Goal: Task Accomplishment & Management: Use online tool/utility

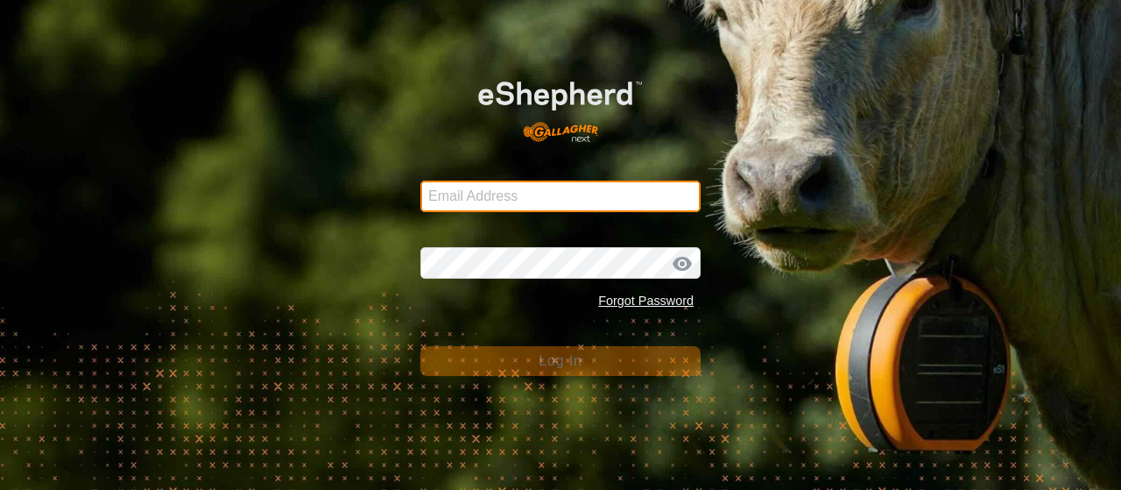
type input "[EMAIL_ADDRESS][DOMAIN_NAME]"
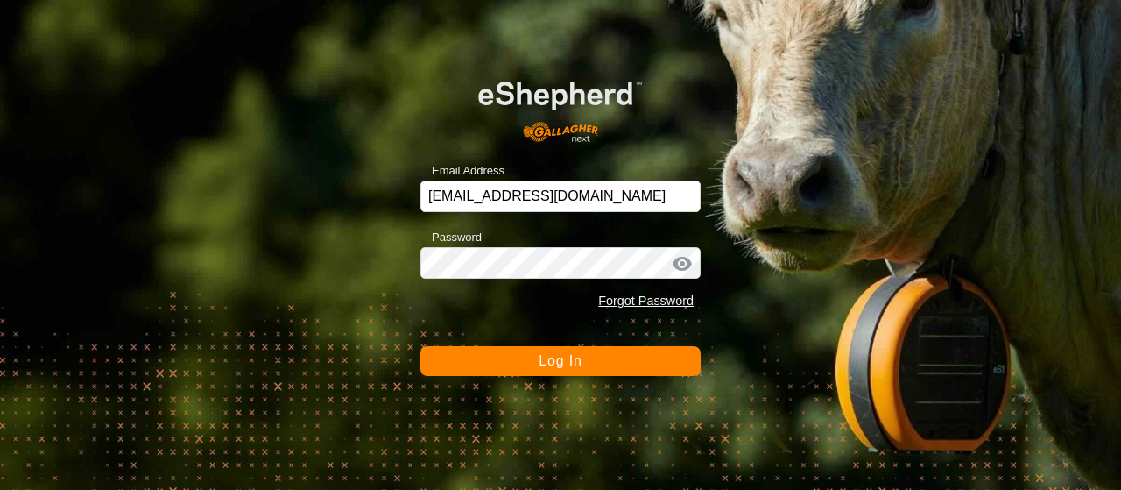
click at [509, 359] on button "Log In" at bounding box center [560, 361] width 280 height 30
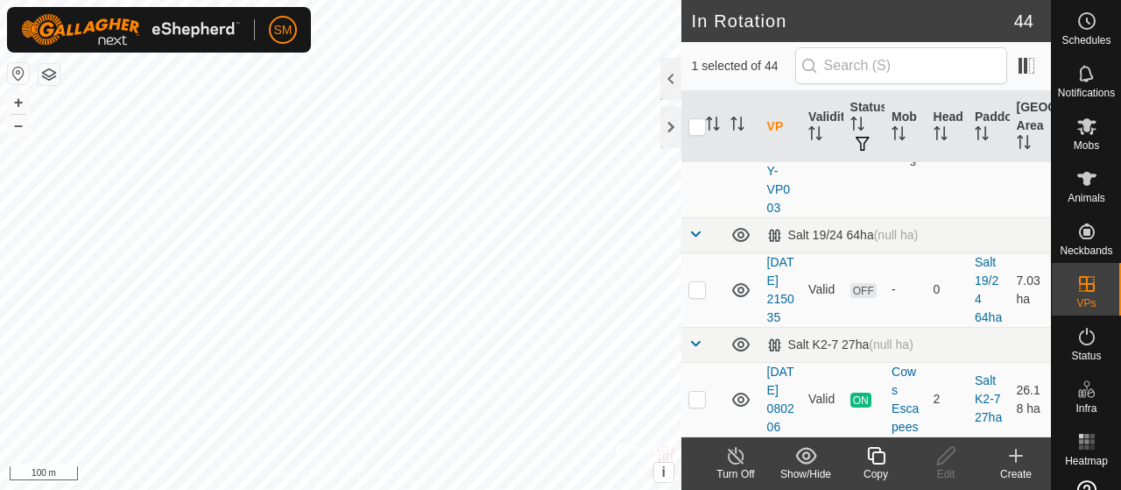
scroll to position [5225, 0]
click at [878, 489] on div "Copy" at bounding box center [876, 463] width 70 height 53
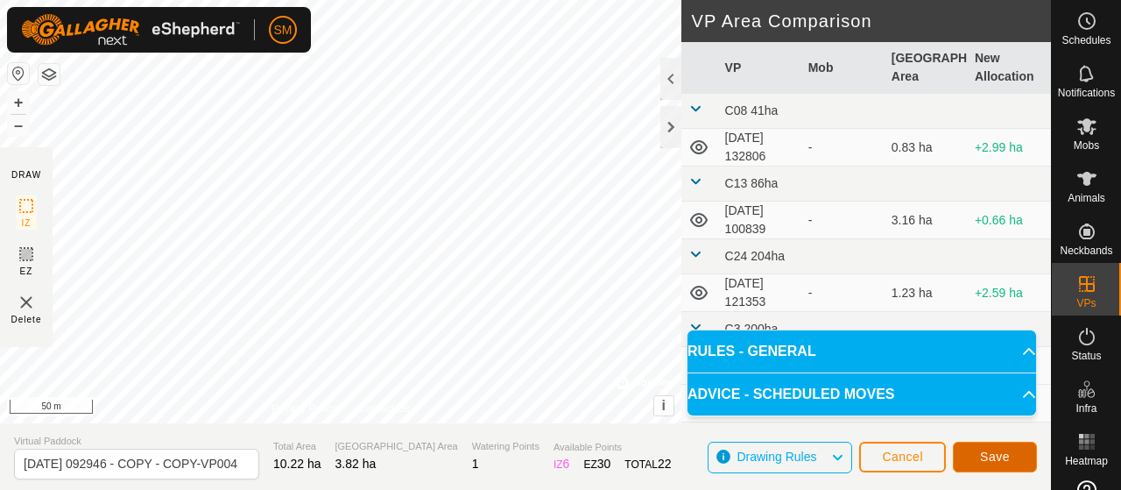
click at [992, 458] on span "Save" at bounding box center [995, 456] width 30 height 14
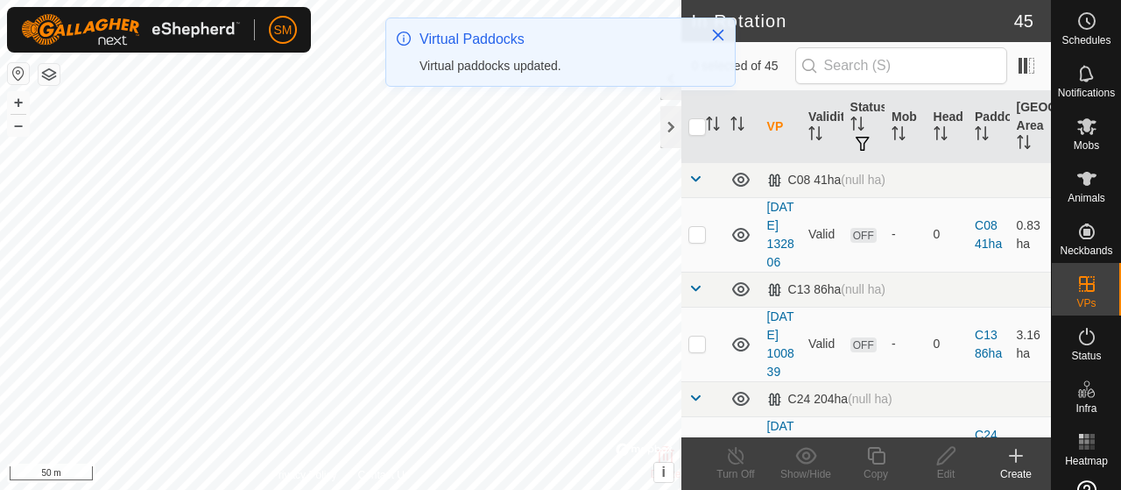
click at [459, 99] on div "SM Schedules Notifications Mobs Animals Neckbands VPs Status Infra Heatmap Help…" at bounding box center [560, 245] width 1121 height 490
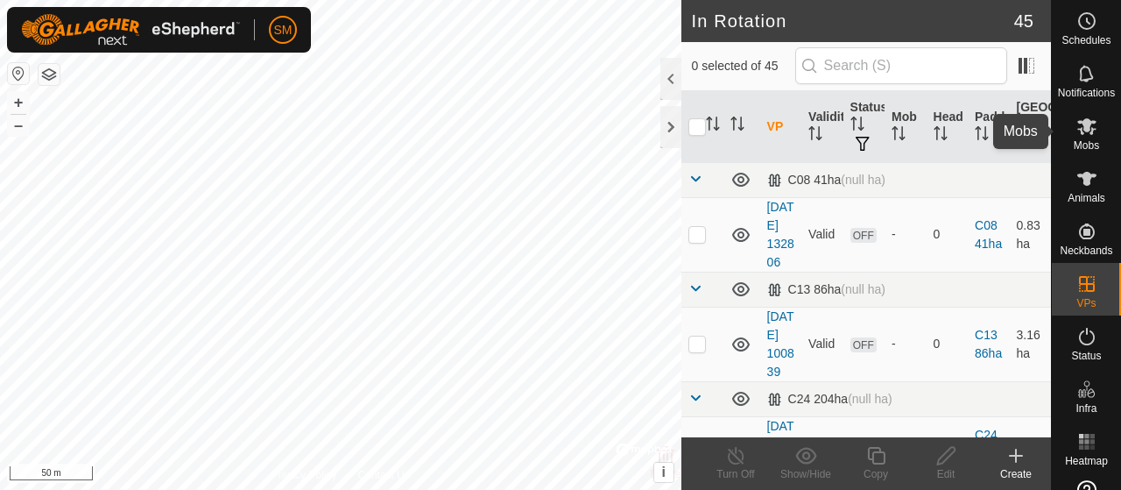
click at [1090, 135] on icon at bounding box center [1087, 126] width 21 height 21
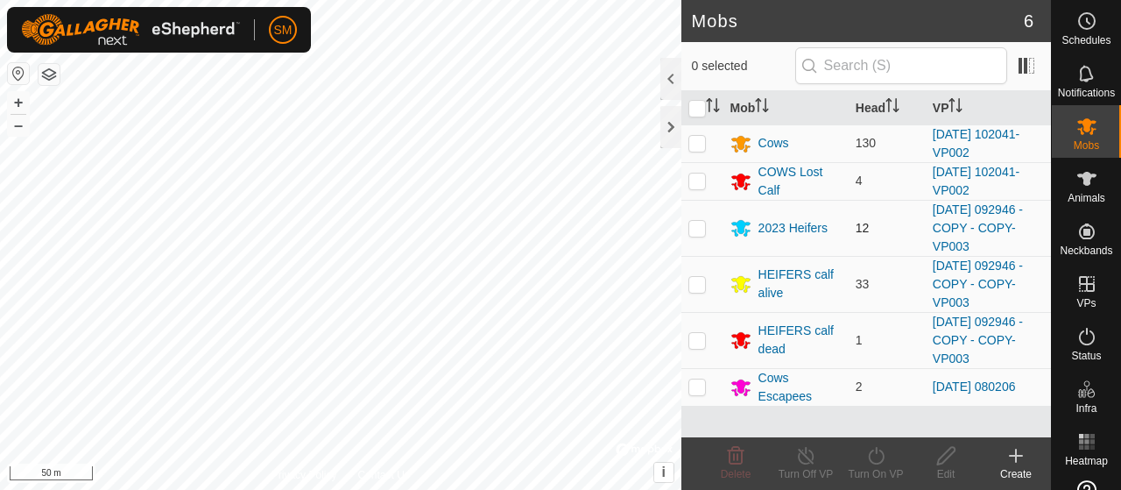
click at [698, 221] on p-checkbox at bounding box center [698, 228] width 18 height 14
checkbox input "true"
click at [701, 277] on p-checkbox at bounding box center [698, 284] width 18 height 14
checkbox input "true"
click at [702, 334] on p-checkbox at bounding box center [698, 340] width 18 height 14
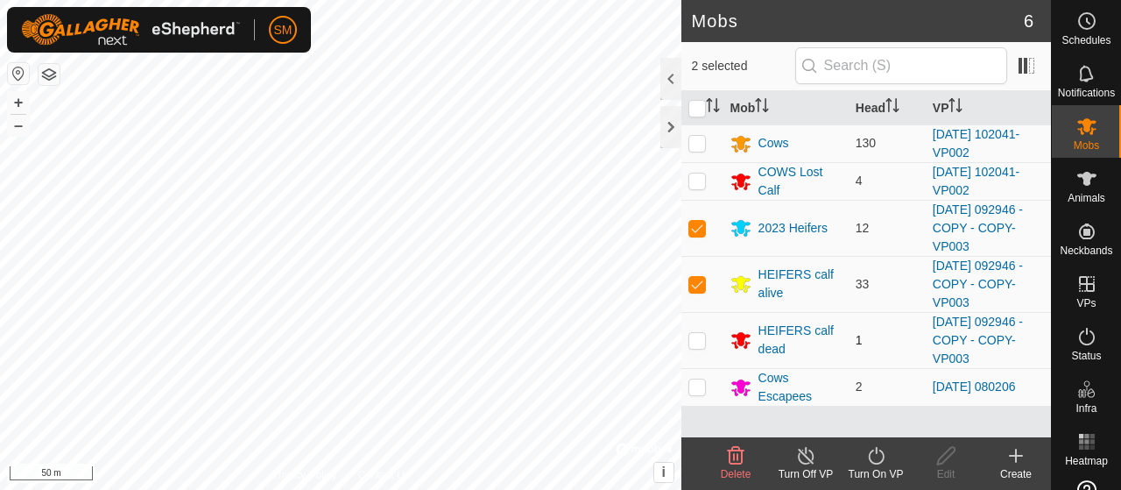
checkbox input "true"
click at [890, 473] on div "Turn On VP" at bounding box center [876, 474] width 70 height 16
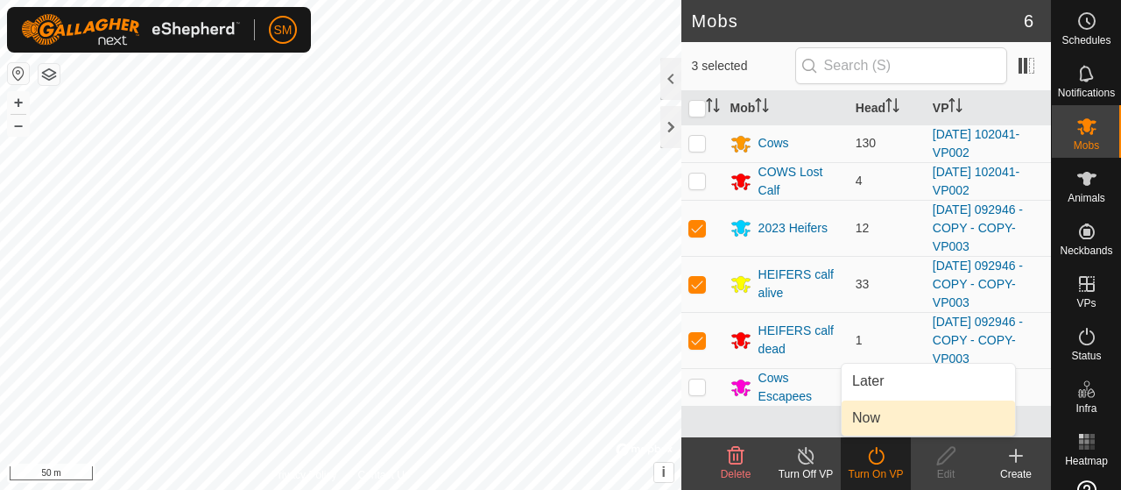
click at [901, 423] on link "Now" at bounding box center [928, 417] width 173 height 35
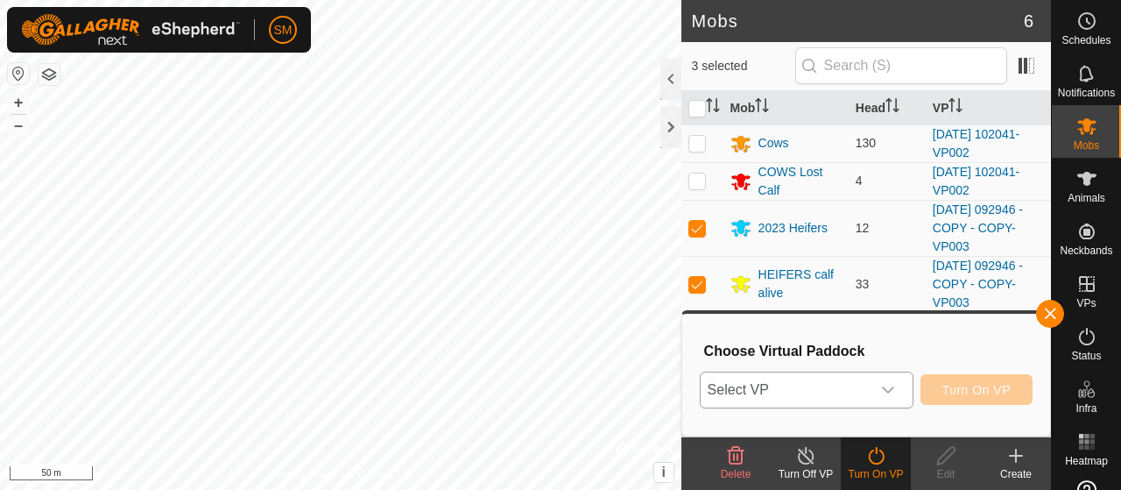
click at [901, 382] on div "dropdown trigger" at bounding box center [888, 389] width 35 height 35
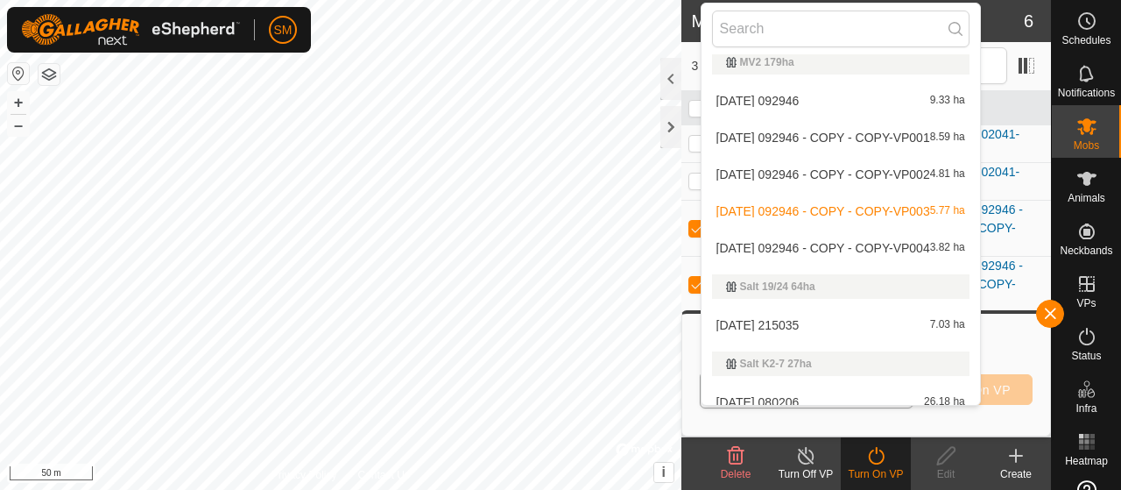
scroll to position [1827, 0]
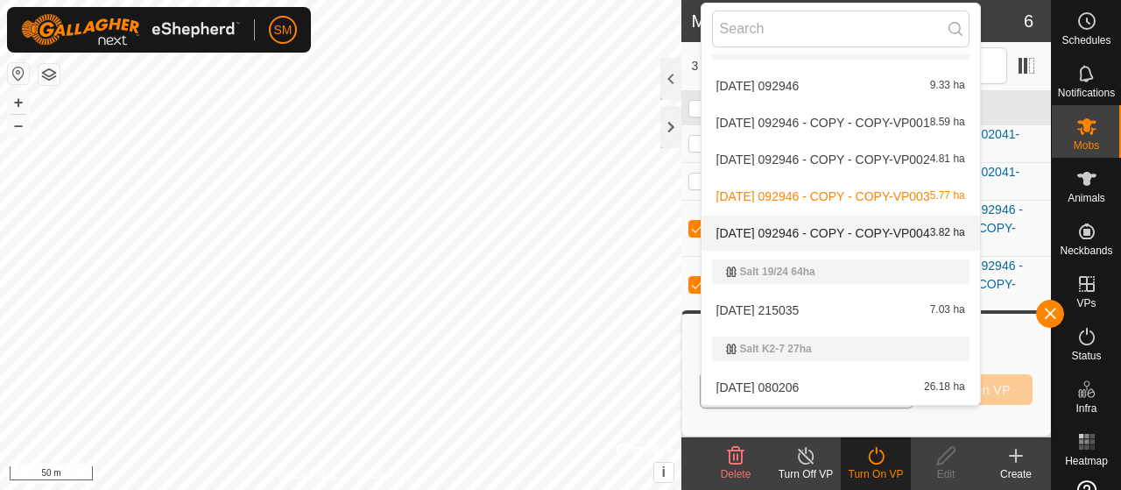
click at [909, 229] on span "[DATE] 092946 - COPY - COPY-VP004" at bounding box center [824, 233] width 214 height 12
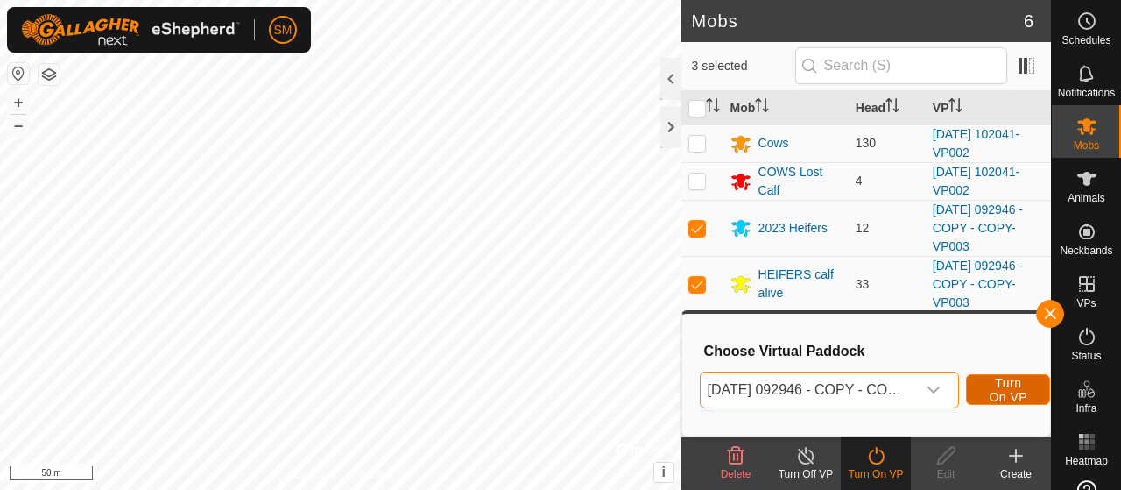
click at [985, 382] on button "Turn On VP" at bounding box center [1008, 389] width 84 height 31
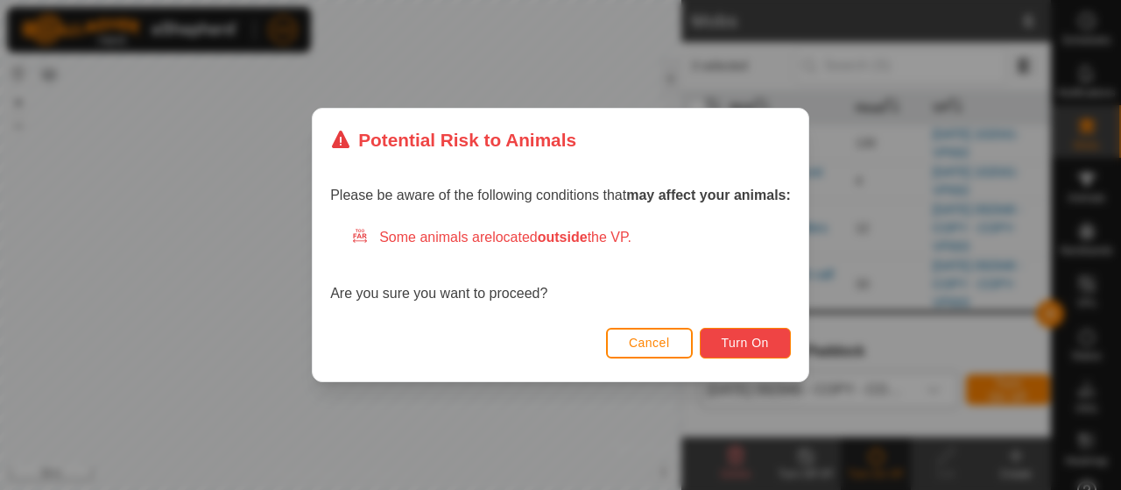
click at [724, 334] on button "Turn On" at bounding box center [745, 343] width 91 height 31
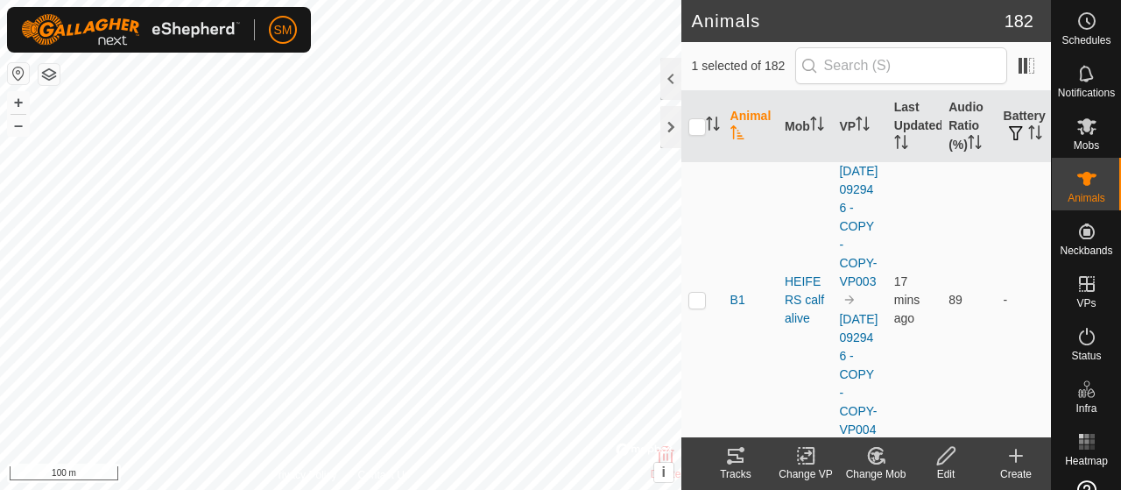
click at [750, 469] on div "Tracks" at bounding box center [736, 474] width 70 height 16
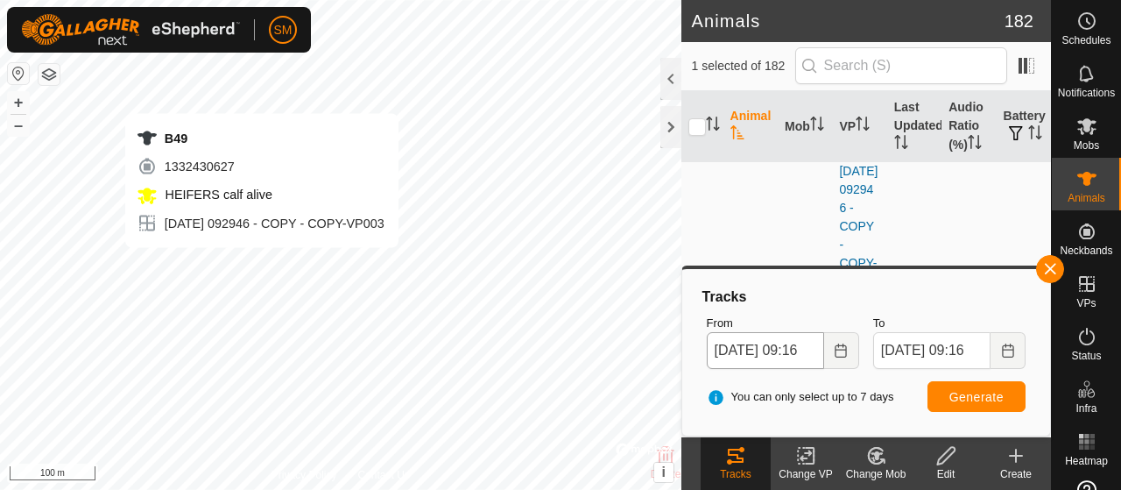
checkbox input "false"
checkbox input "true"
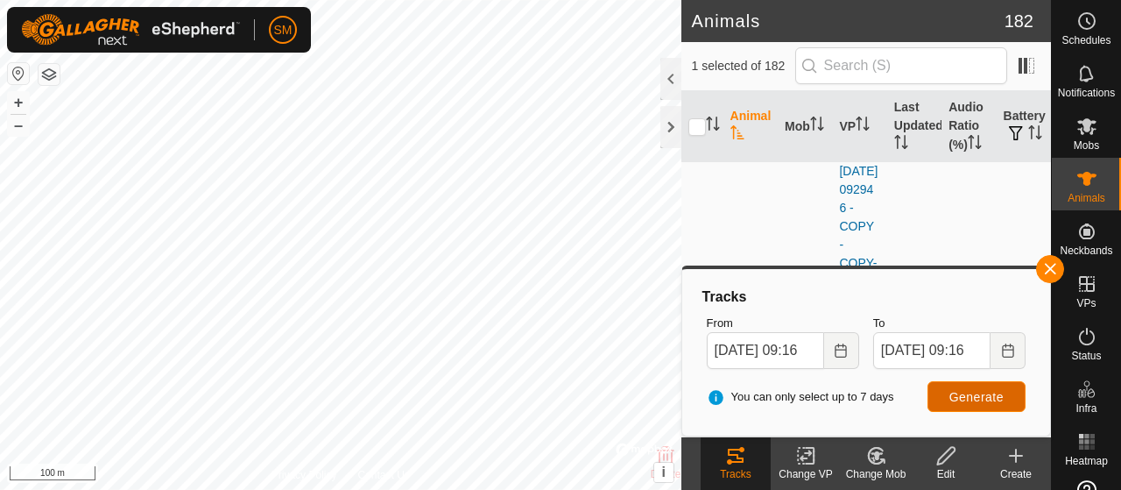
click at [1001, 406] on button "Generate" at bounding box center [977, 396] width 98 height 31
click at [701, 272] on body "SM Schedules Notifications Mobs Animals Neckbands VPs Status Infra Heatmap Help…" at bounding box center [560, 245] width 1121 height 490
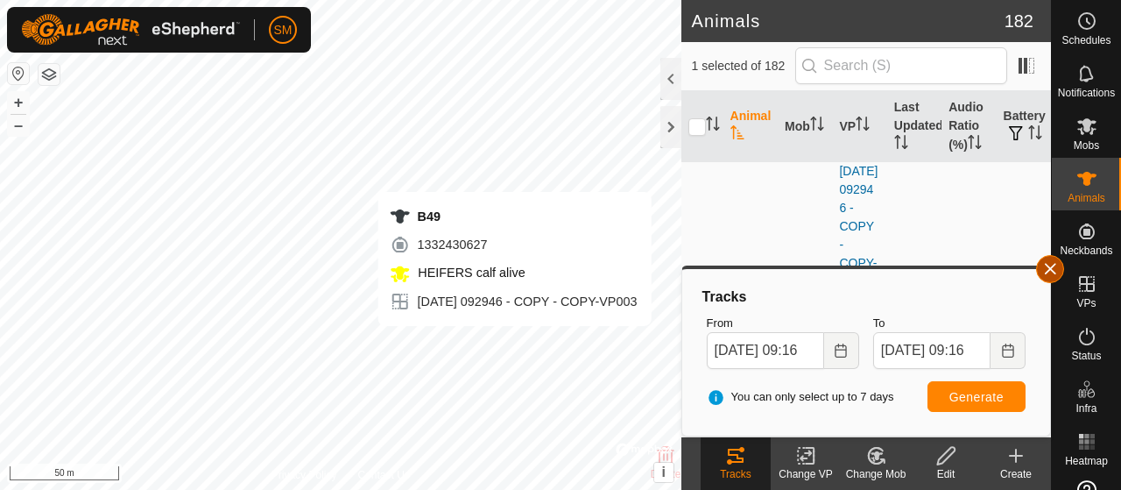
click at [1051, 274] on span "button" at bounding box center [1050, 269] width 14 height 14
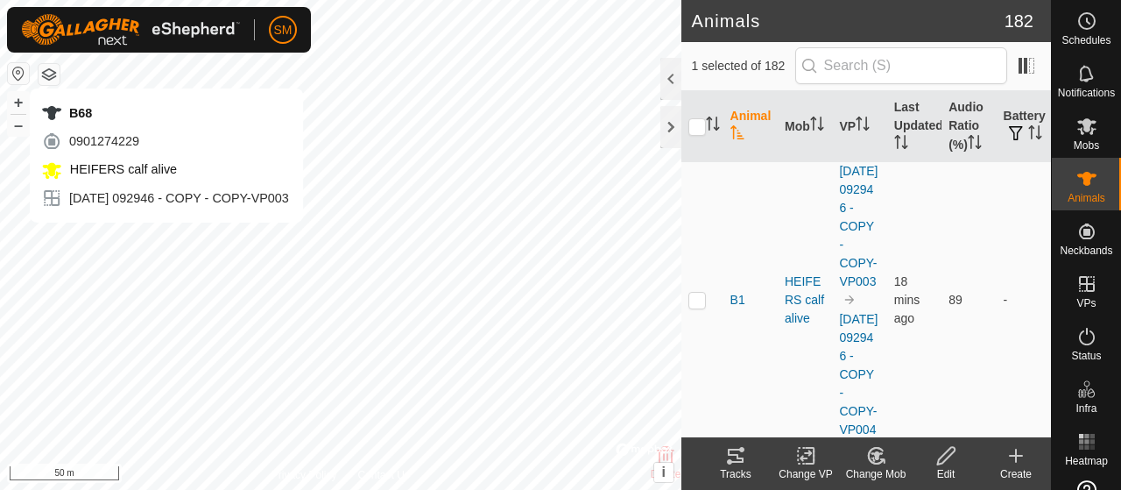
checkbox input "false"
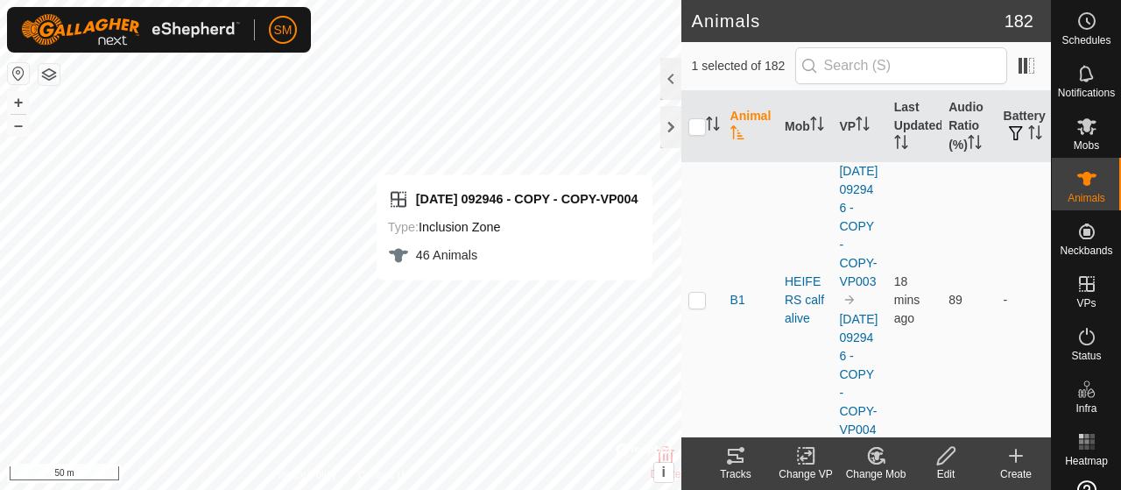
click at [755, 453] on tracks-svg-icon at bounding box center [736, 455] width 70 height 21
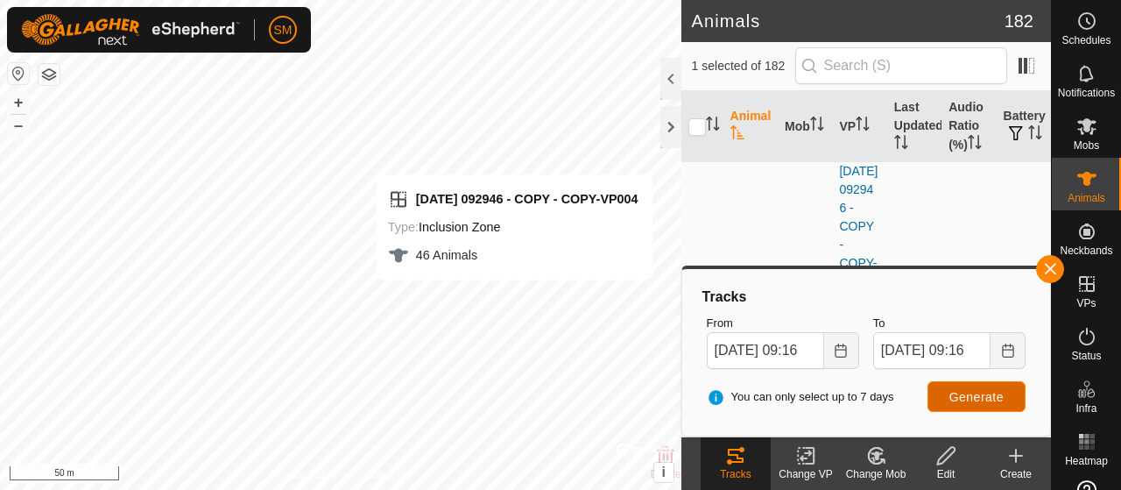
click at [1002, 395] on span "Generate" at bounding box center [977, 397] width 54 height 14
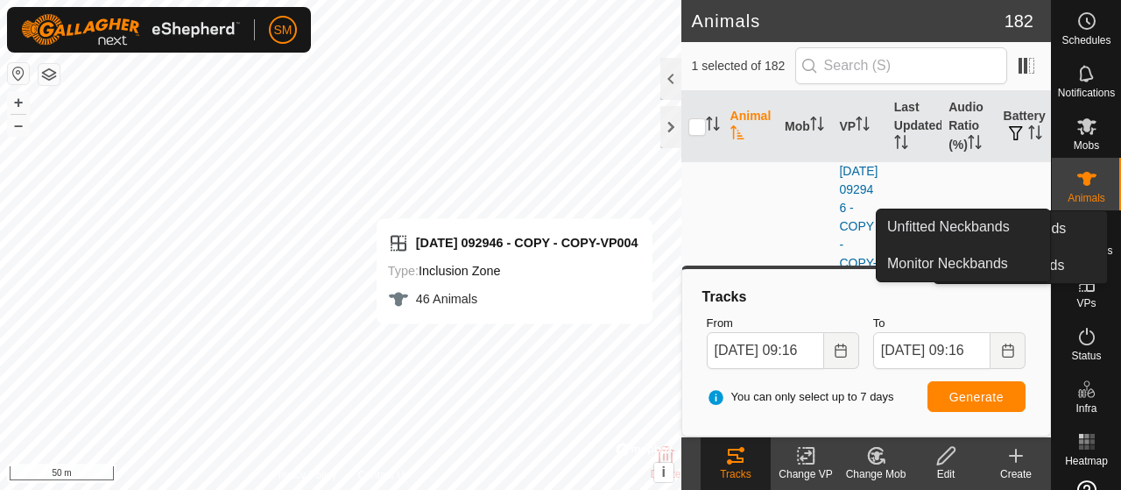
click at [1056, 260] on button "button" at bounding box center [1050, 269] width 28 height 28
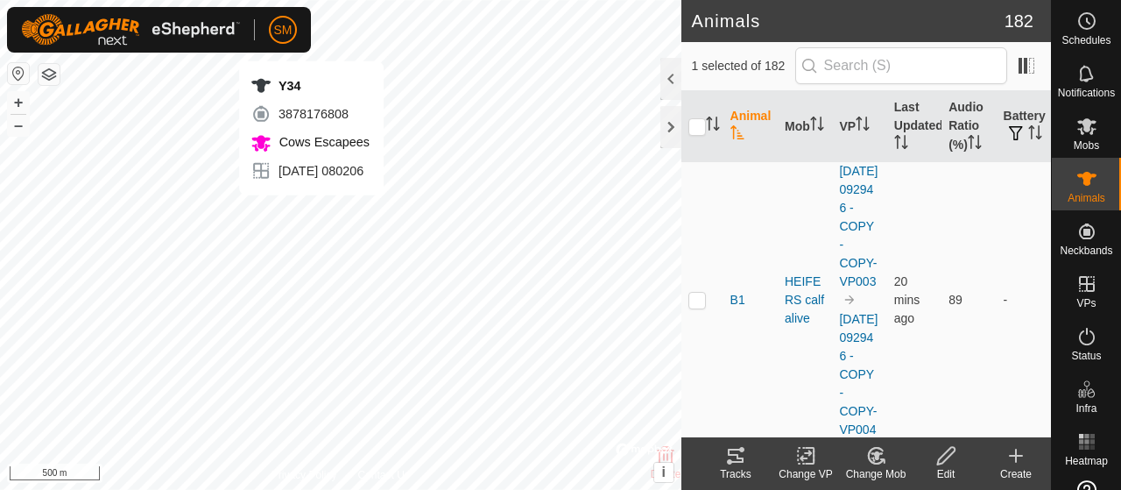
checkbox input "false"
checkbox input "true"
click at [734, 456] on icon at bounding box center [735, 455] width 21 height 21
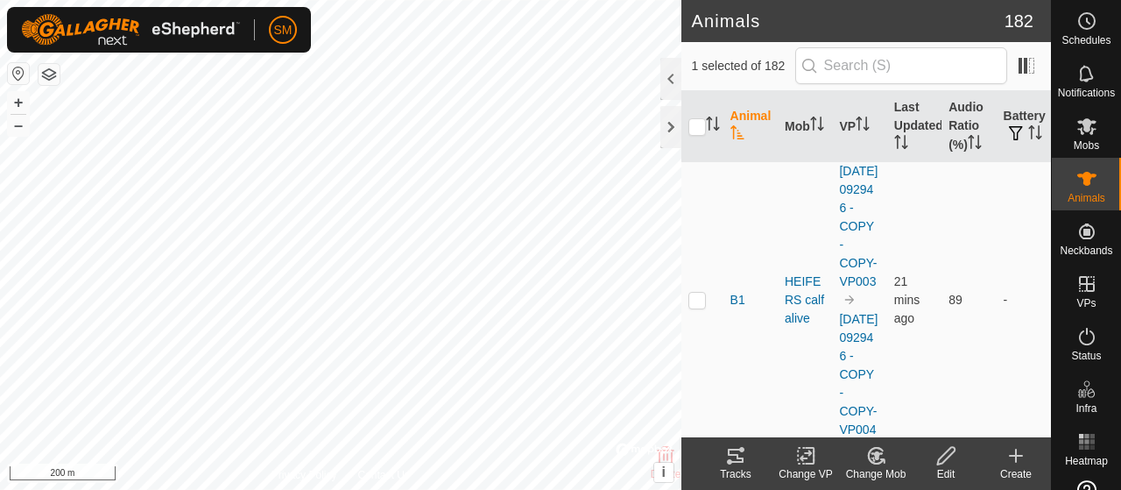
click at [734, 449] on icon at bounding box center [736, 455] width 16 height 14
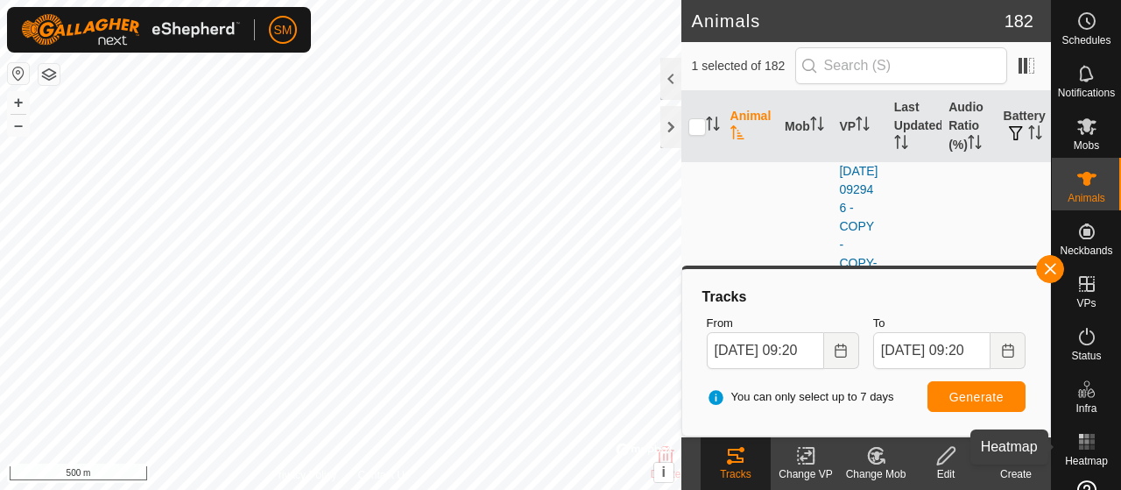
click at [1079, 443] on rect at bounding box center [1081, 441] width 4 height 4
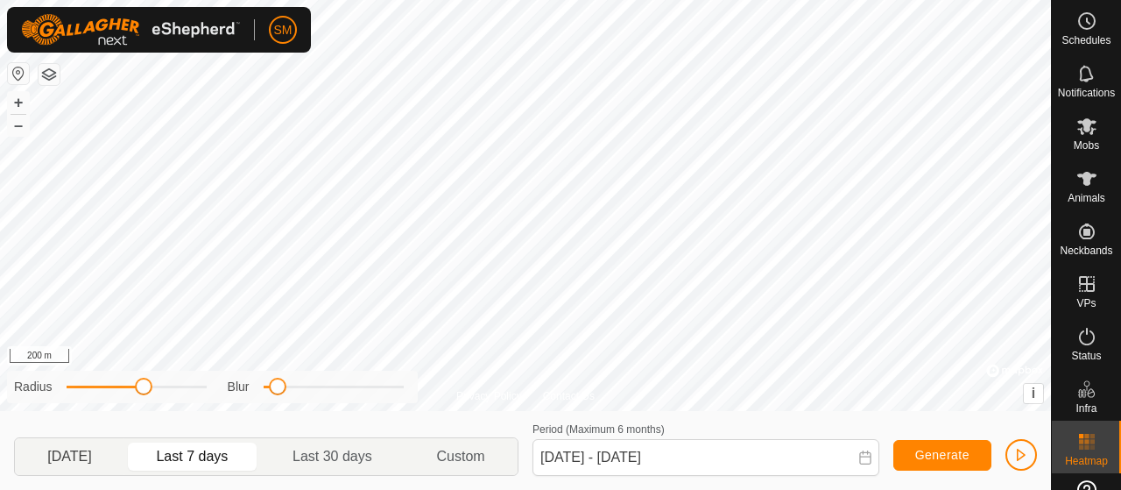
click at [113, 461] on p-togglebutton "[DATE]" at bounding box center [69, 456] width 109 height 37
click at [156, 462] on span "Last 7 days" at bounding box center [192, 456] width 129 height 28
type input "[DATE] - [DATE]"
click at [694, 438] on div "Privacy Policy Contact Us R28 0793466498 Cows [DATE] 102041-VP002 + – ⇧ i © Map…" at bounding box center [525, 245] width 1051 height 490
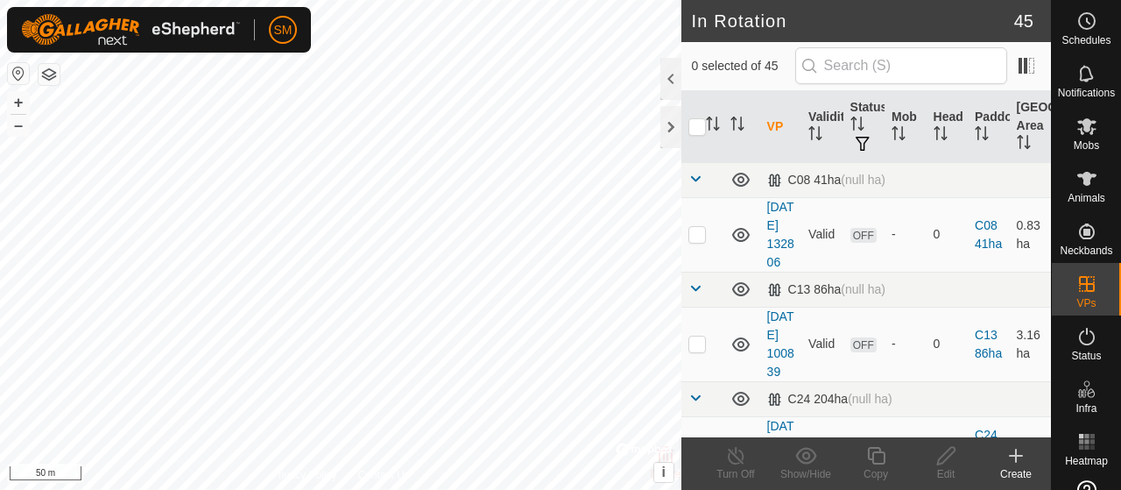
checkbox input "true"
click at [867, 455] on icon at bounding box center [876, 455] width 22 height 21
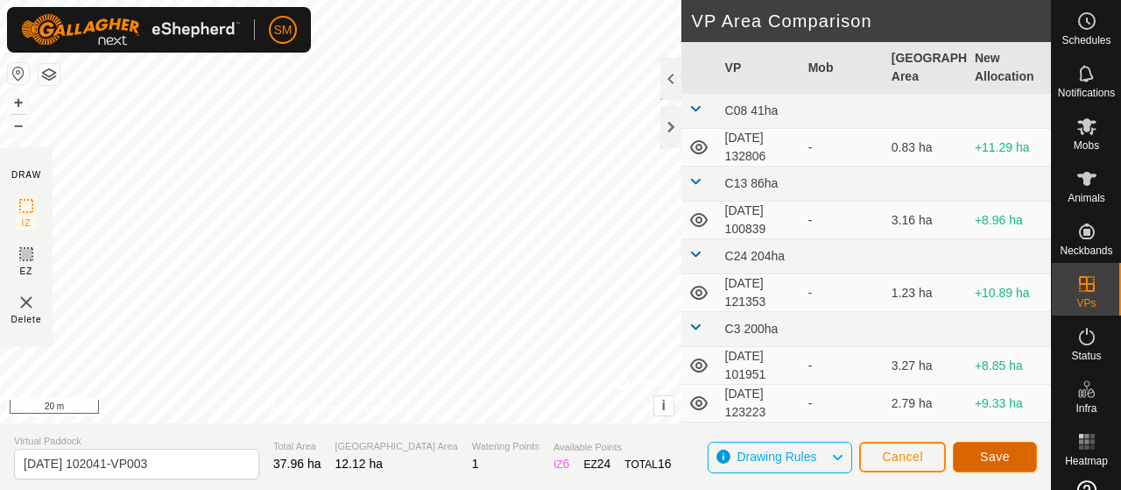
click at [995, 459] on span "Save" at bounding box center [995, 456] width 30 height 14
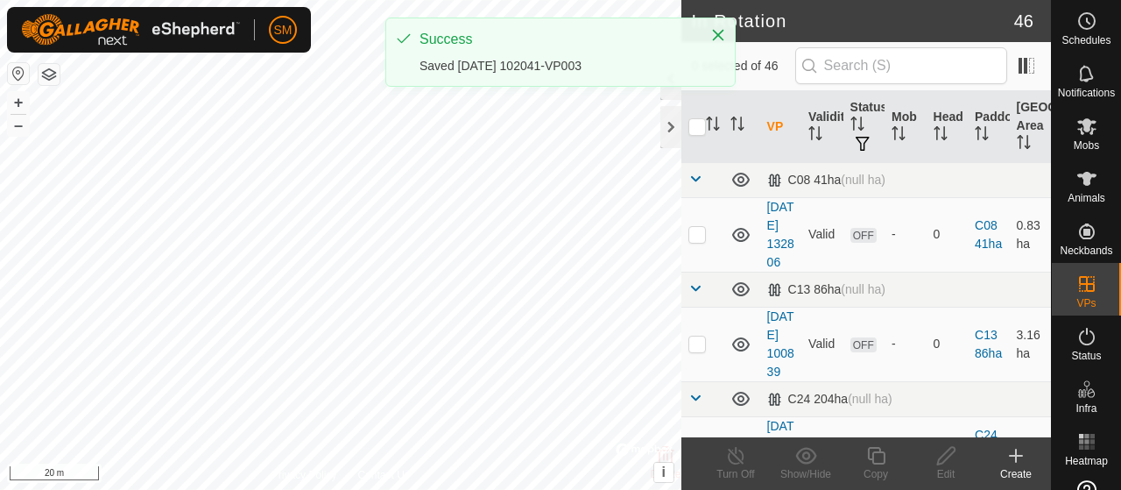
checkbox input "true"
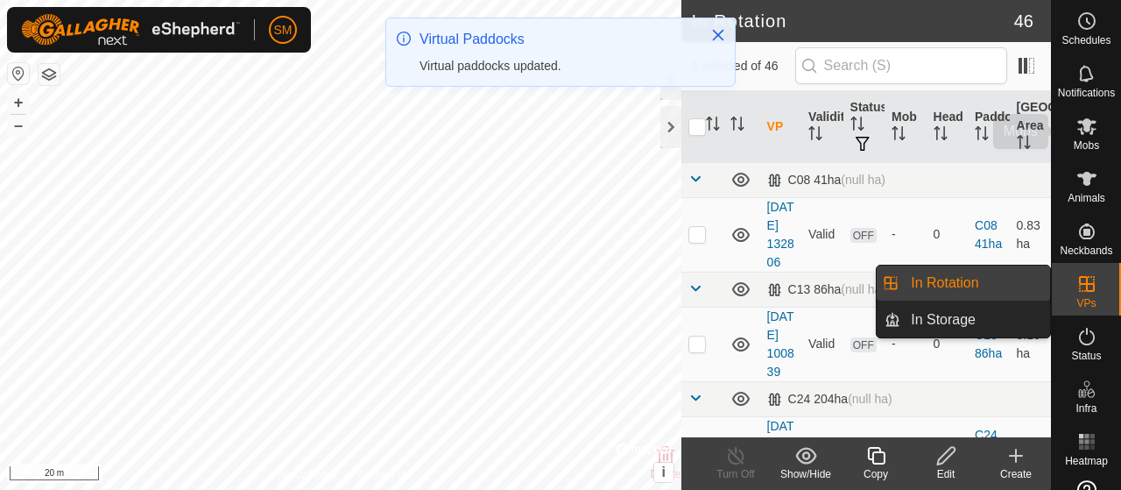
click at [1077, 124] on icon at bounding box center [1086, 126] width 19 height 17
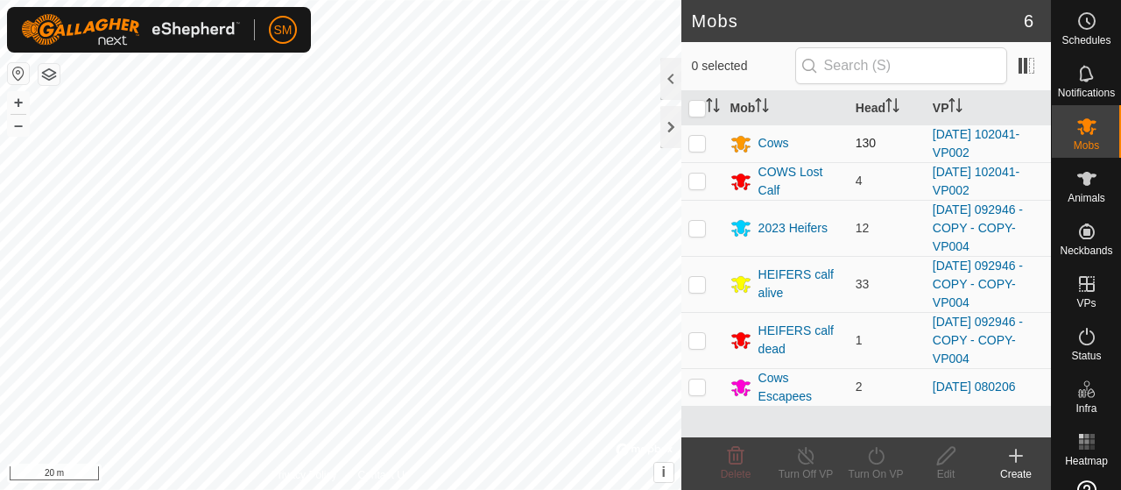
click at [689, 146] on p-checkbox at bounding box center [698, 143] width 18 height 14
checkbox input "true"
click at [707, 181] on td at bounding box center [703, 181] width 42 height 38
checkbox input "true"
drag, startPoint x: 886, startPoint y: 457, endPoint x: 882, endPoint y: 467, distance: 10.6
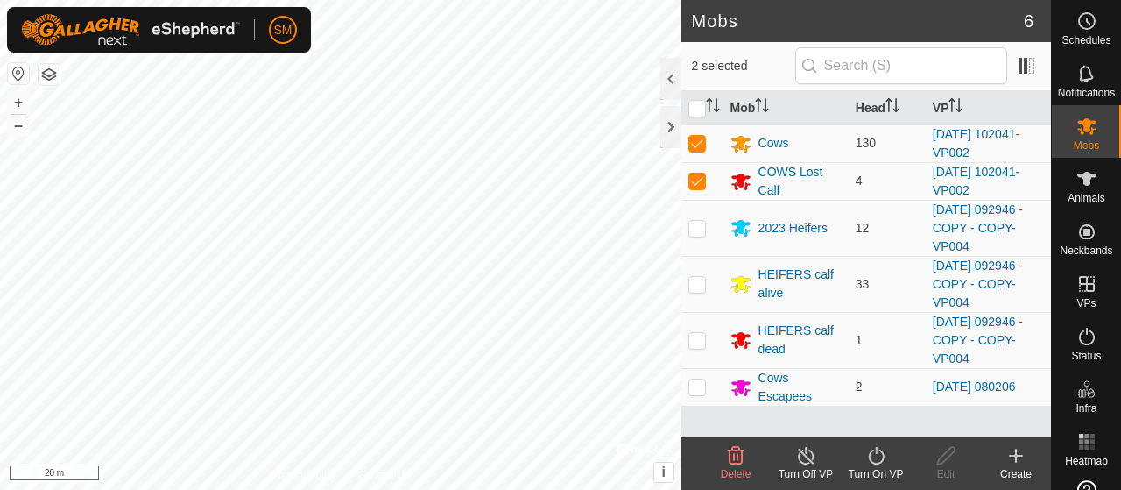
click at [882, 467] on div "Turn On VP" at bounding box center [876, 474] width 70 height 16
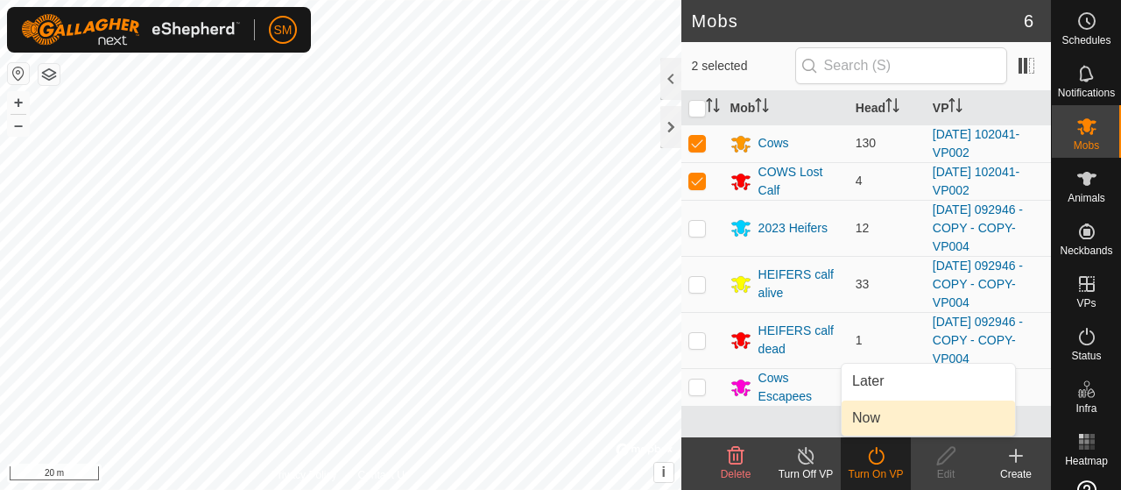
click at [891, 401] on link "Now" at bounding box center [928, 417] width 173 height 35
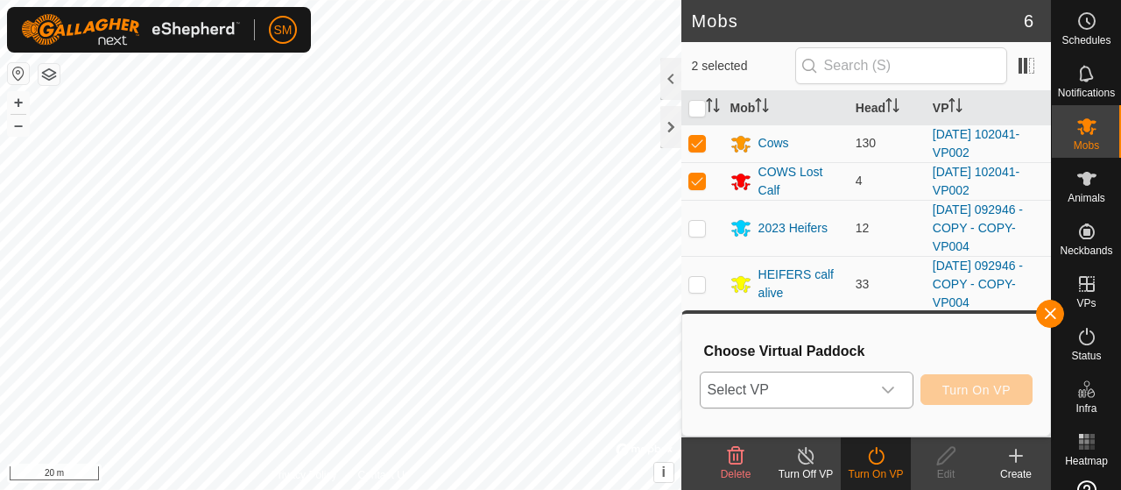
click at [892, 400] on div "dropdown trigger" at bounding box center [888, 389] width 35 height 35
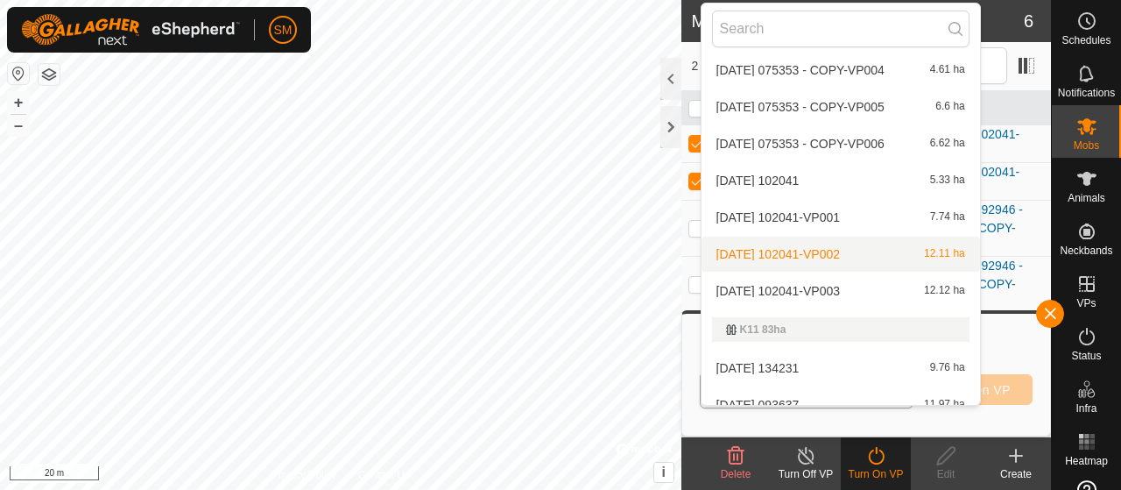
scroll to position [502, 0]
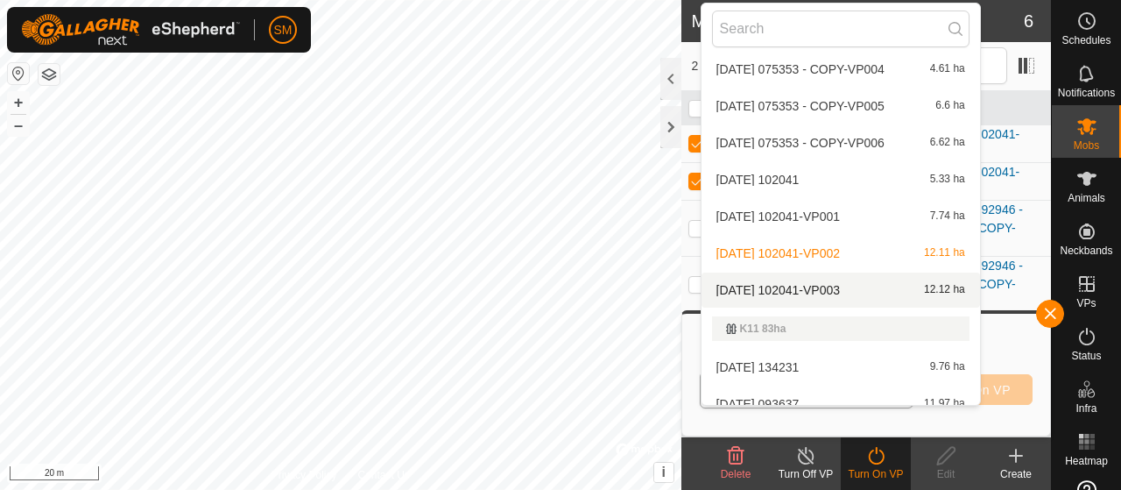
click at [918, 288] on div "[DATE] 102041-VP003 12.12 ha" at bounding box center [841, 289] width 258 height 21
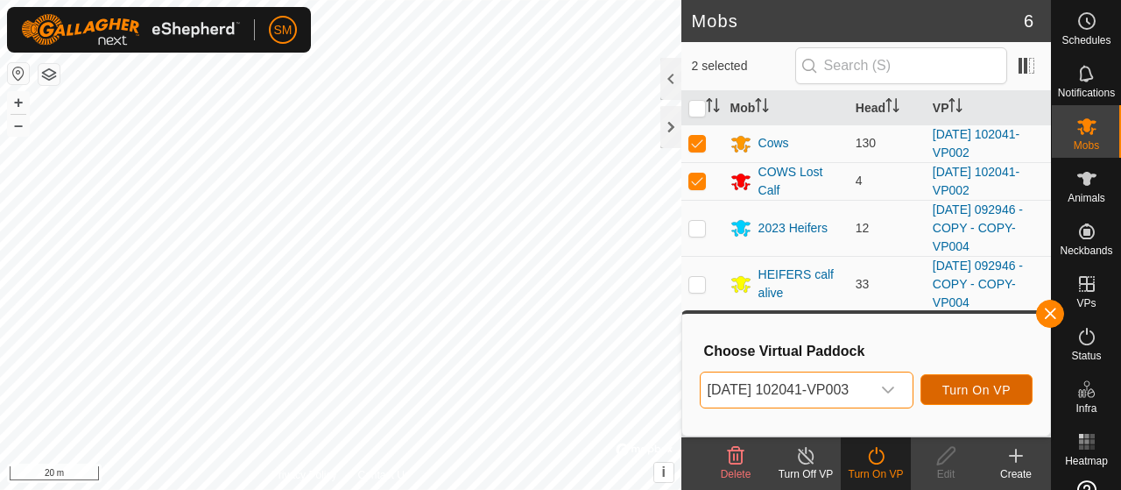
click at [964, 383] on span "Turn On VP" at bounding box center [977, 390] width 68 height 14
